Goal: Task Accomplishment & Management: Use online tool/utility

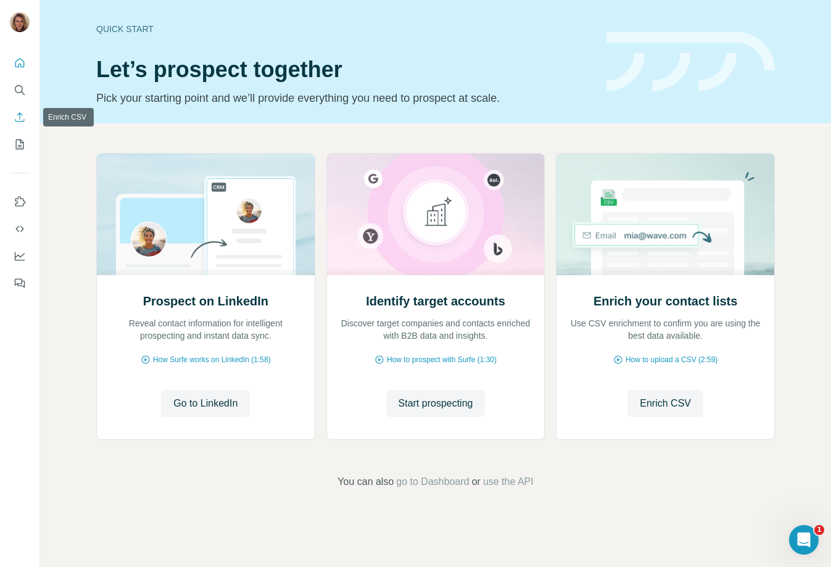
click at [23, 124] on button "Enrich CSV" at bounding box center [20, 117] width 20 height 22
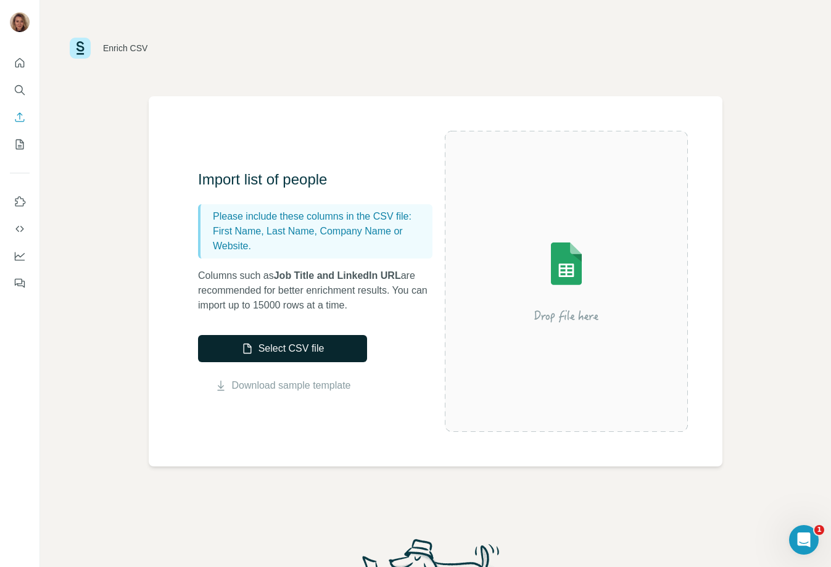
click at [342, 350] on button "Select CSV file" at bounding box center [282, 348] width 169 height 27
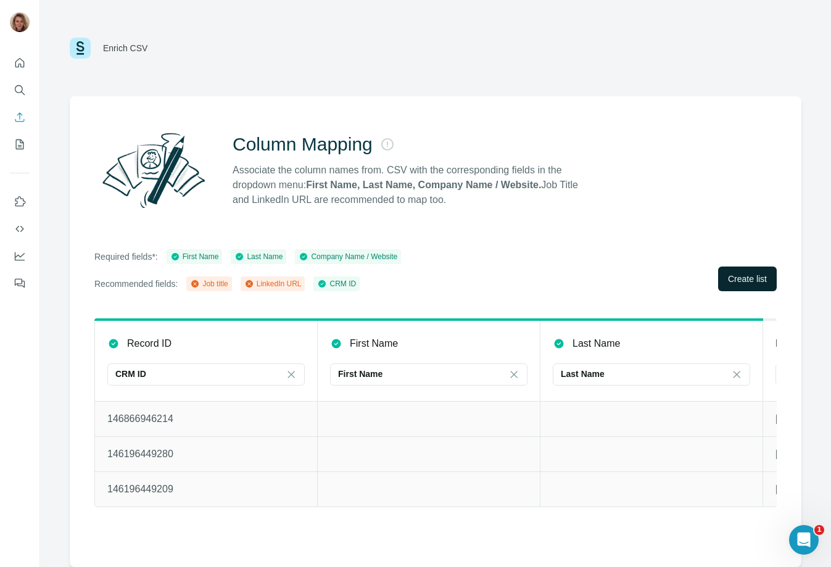
click at [736, 281] on span "Create list" at bounding box center [747, 279] width 39 height 12
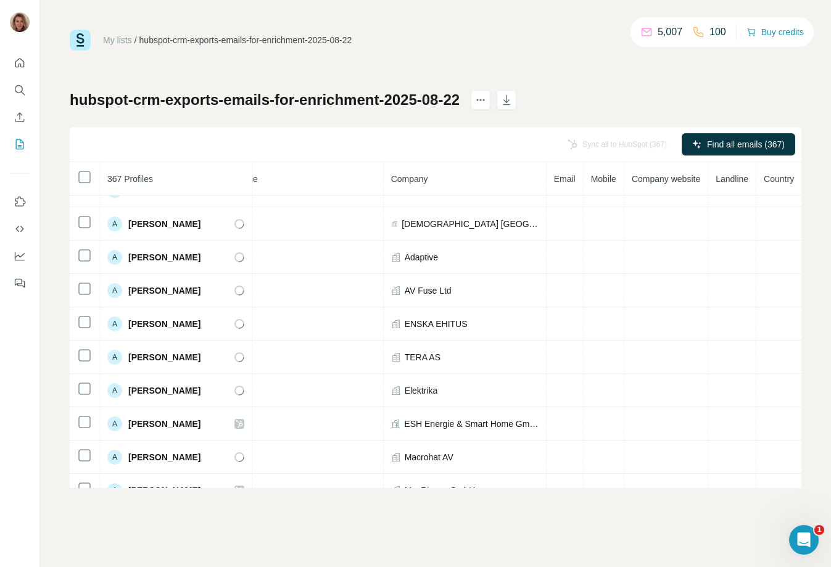
scroll to position [0, 173]
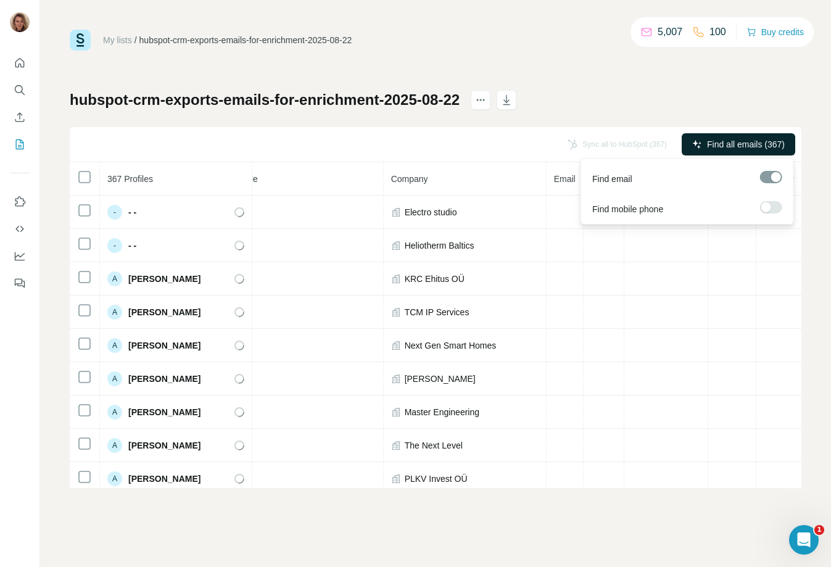
click at [778, 141] on span "Find all emails (367)" at bounding box center [746, 144] width 78 height 12
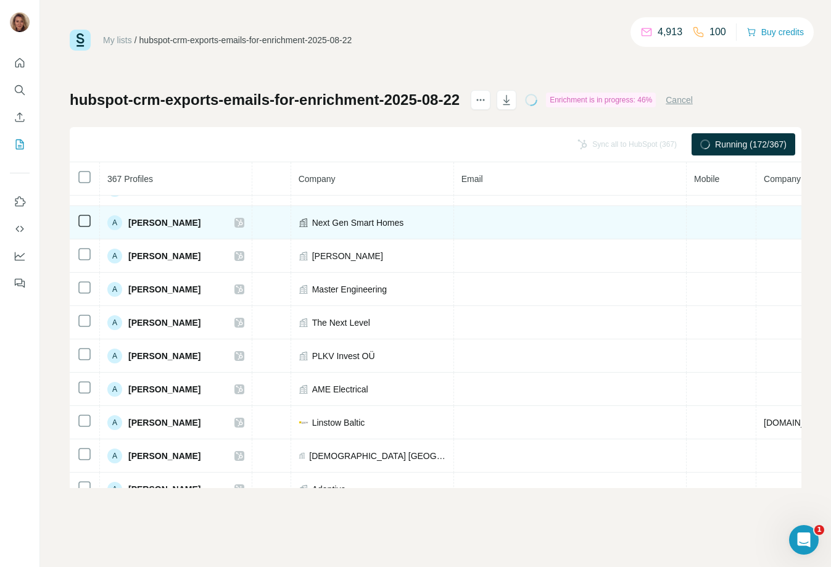
scroll to position [0, 269]
